Goal: Transaction & Acquisition: Purchase product/service

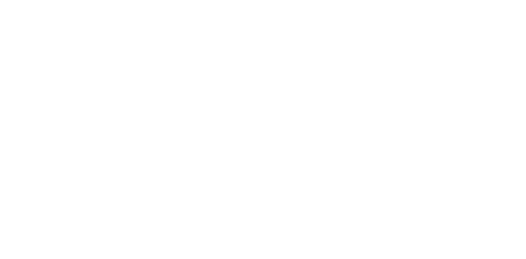
select select "Song"
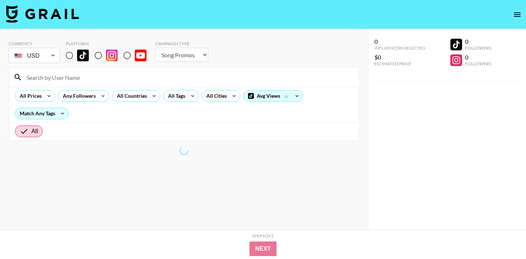
click at [69, 58] on input "radio" at bounding box center [69, 55] width 15 height 15
radio input "true"
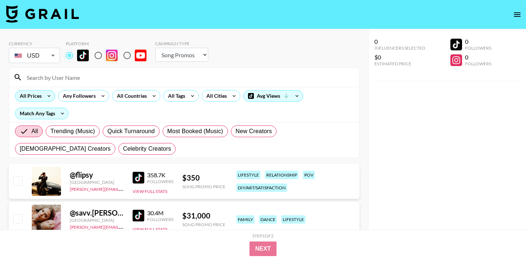
click at [42, 100] on div "All Prices" at bounding box center [35, 96] width 40 height 12
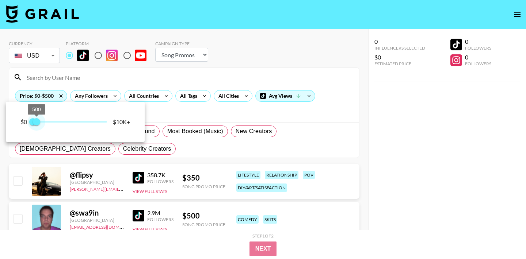
type input "250"
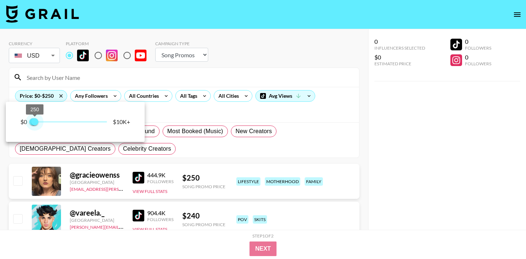
drag, startPoint x: 103, startPoint y: 123, endPoint x: 35, endPoint y: 126, distance: 67.7
click at [35, 126] on span "250" at bounding box center [34, 121] width 7 height 7
click at [301, 52] on div at bounding box center [263, 129] width 526 height 259
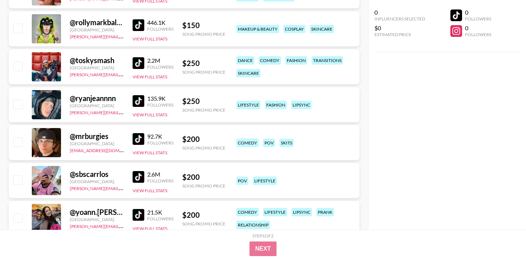
scroll to position [499, 0]
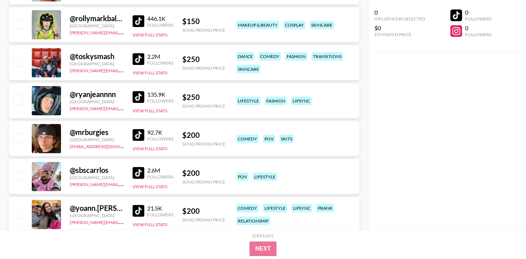
click at [138, 137] on img at bounding box center [139, 135] width 12 height 12
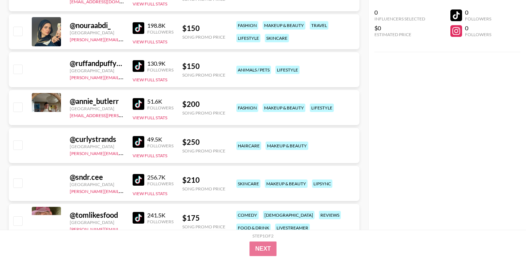
scroll to position [2240, 0]
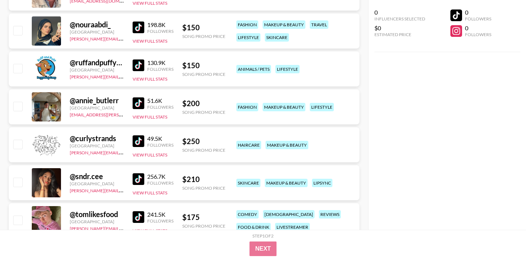
click at [138, 104] on img at bounding box center [139, 104] width 12 height 12
click at [438, 161] on div "0 Influencers Selected $0 Estimated Price 0 Followers 0 Followers" at bounding box center [447, 115] width 158 height 230
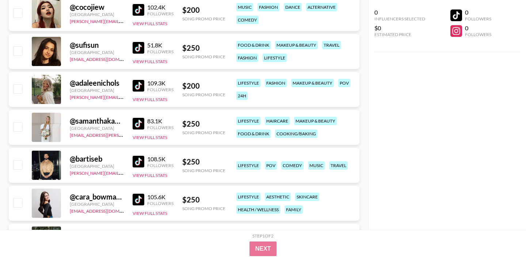
scroll to position [2716, 0]
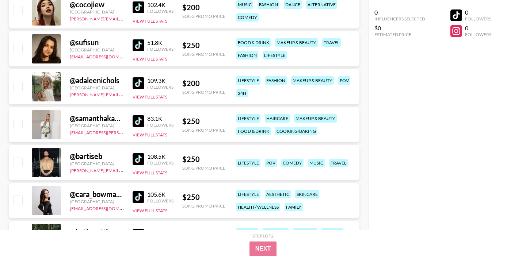
click at [135, 119] on img at bounding box center [139, 121] width 12 height 12
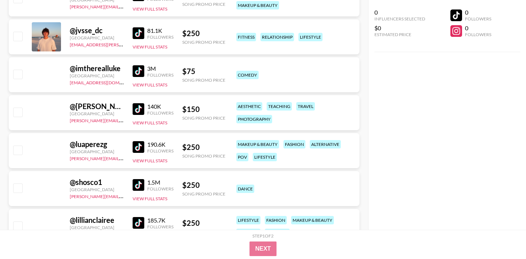
scroll to position [3968, 0]
